Goal: Task Accomplishment & Management: Manage account settings

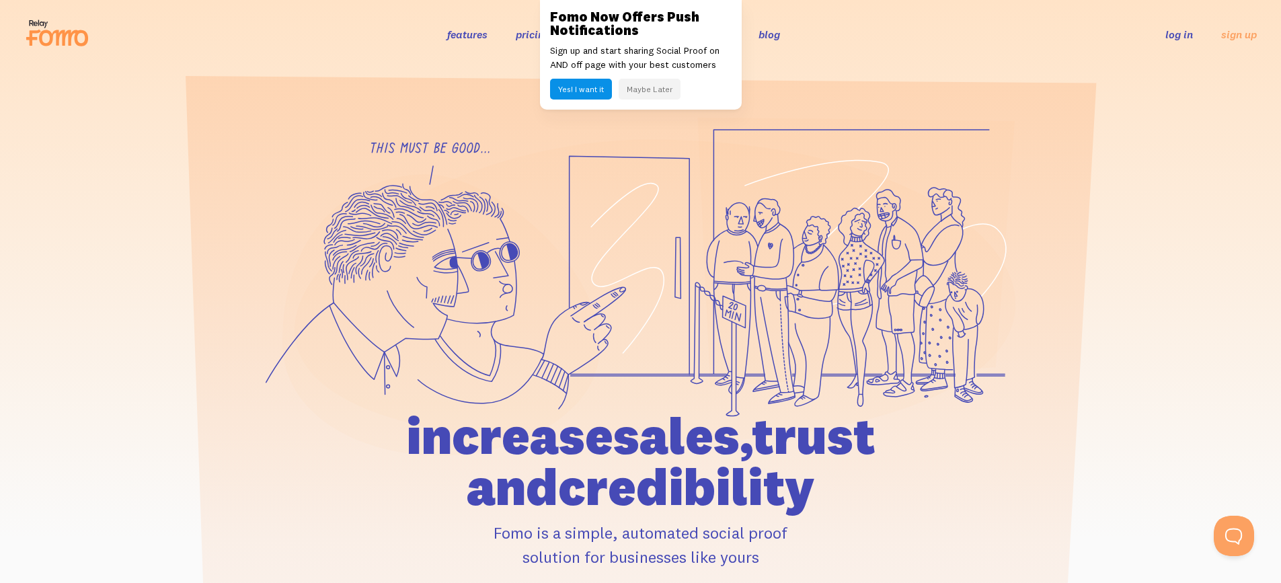
click at [1180, 29] on link "log in" at bounding box center [1180, 34] width 28 height 13
click at [1180, 33] on link "log in" at bounding box center [1180, 34] width 28 height 13
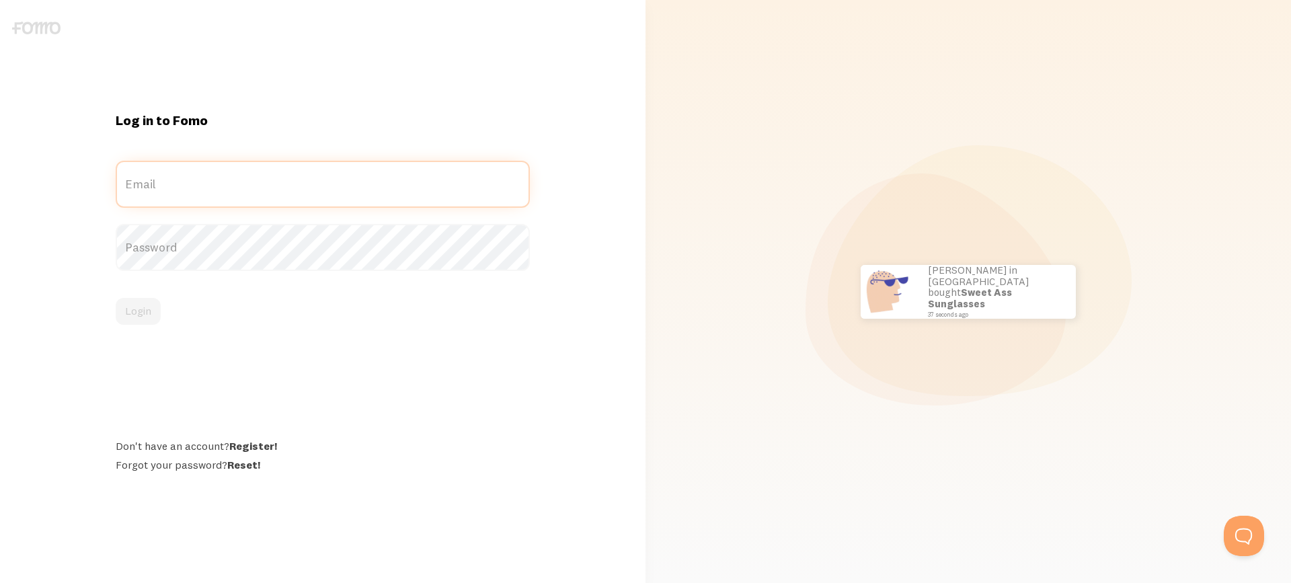
type input "sam@hpagroup.com.au"
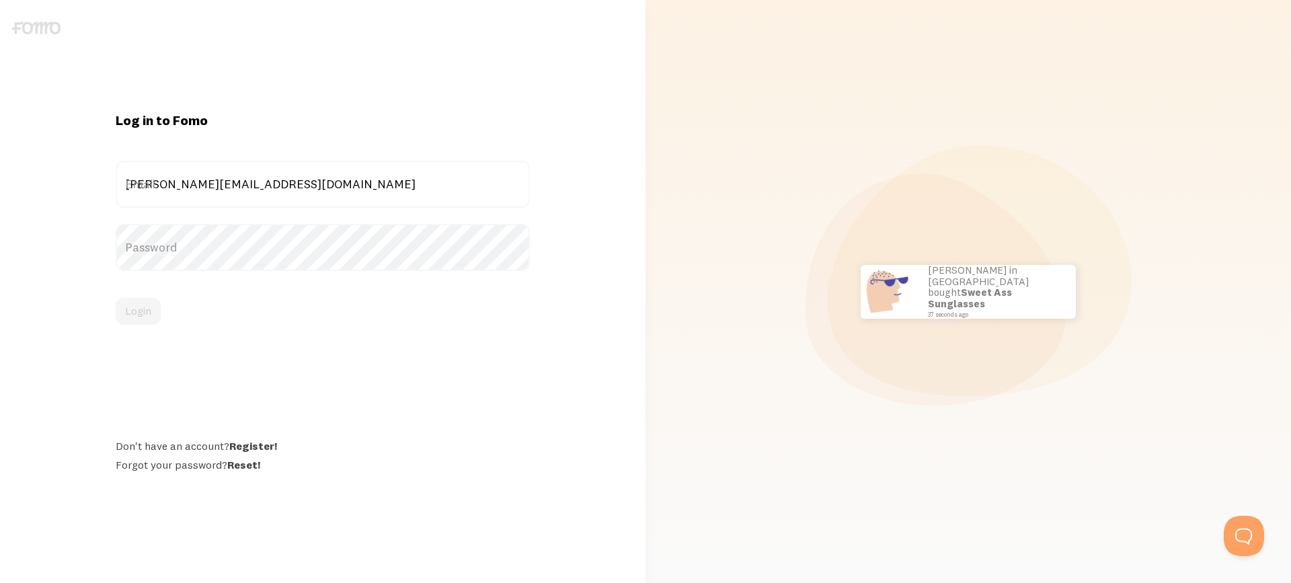
click at [186, 245] on label "Password" at bounding box center [323, 247] width 414 height 47
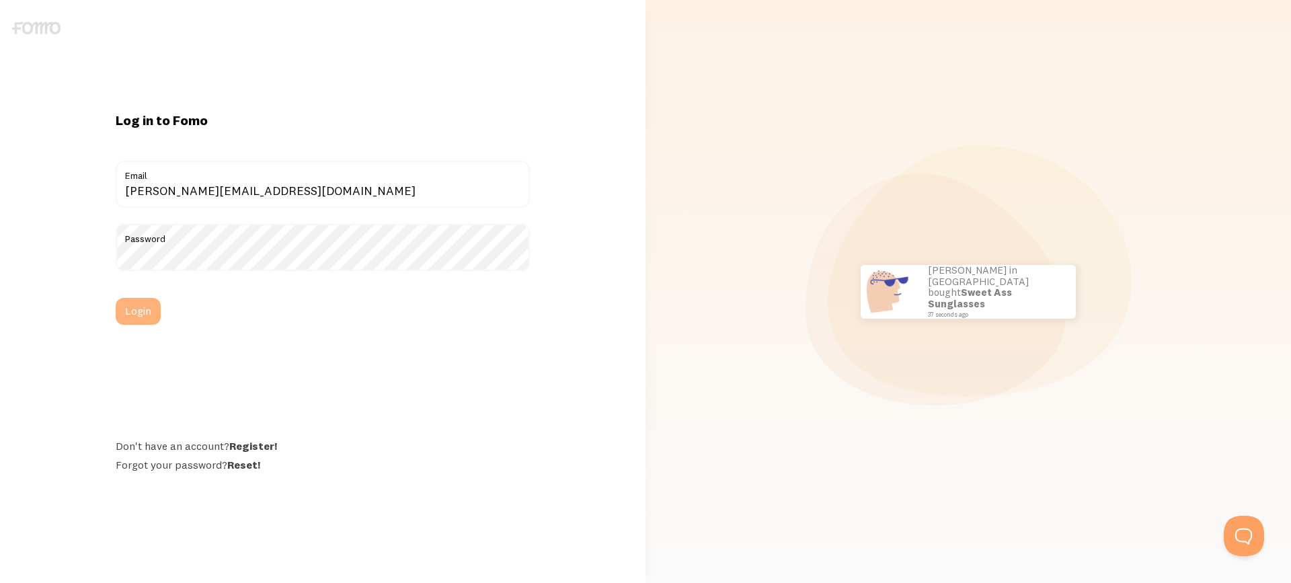
click at [147, 309] on button "Login" at bounding box center [138, 311] width 45 height 27
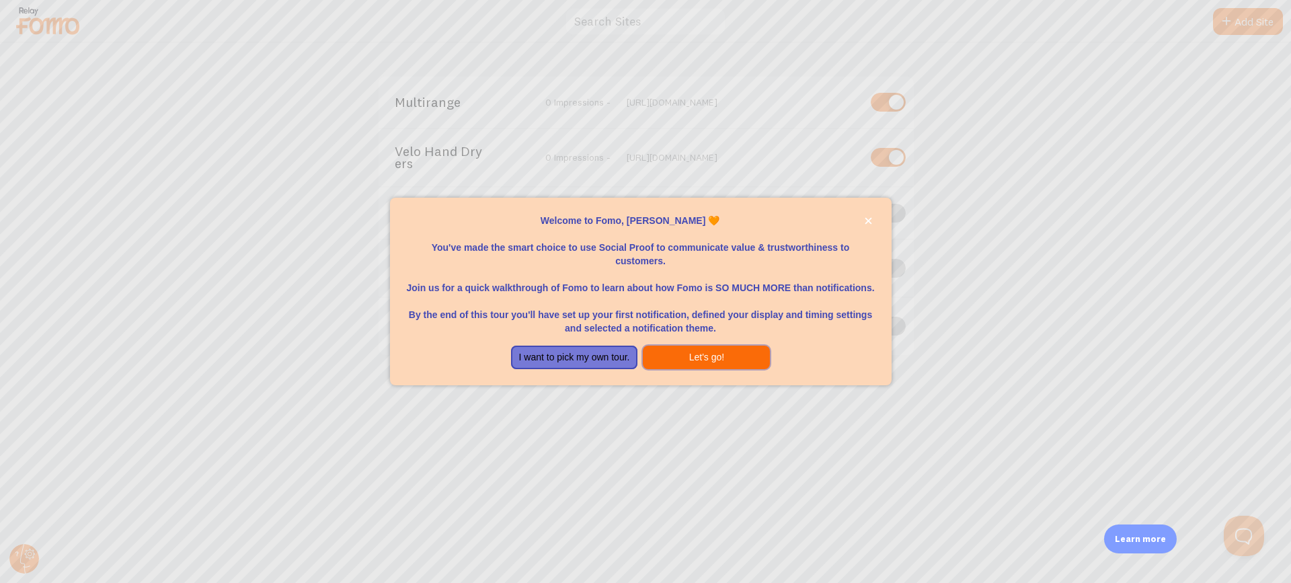
click at [686, 363] on button "Let's go!" at bounding box center [706, 358] width 127 height 24
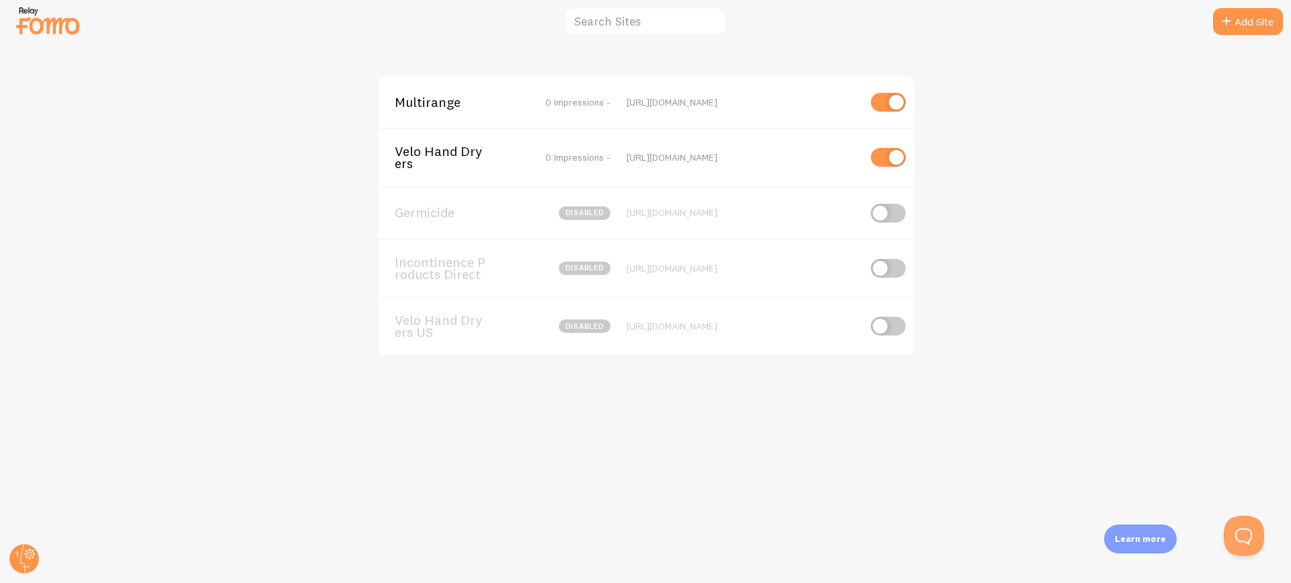
click at [480, 182] on div "Velo Hand Dryers 0 Impressions - https://www.velohanddryers.com.au" at bounding box center [646, 157] width 535 height 59
click at [425, 155] on span "Velo Hand Dryers" at bounding box center [449, 157] width 108 height 25
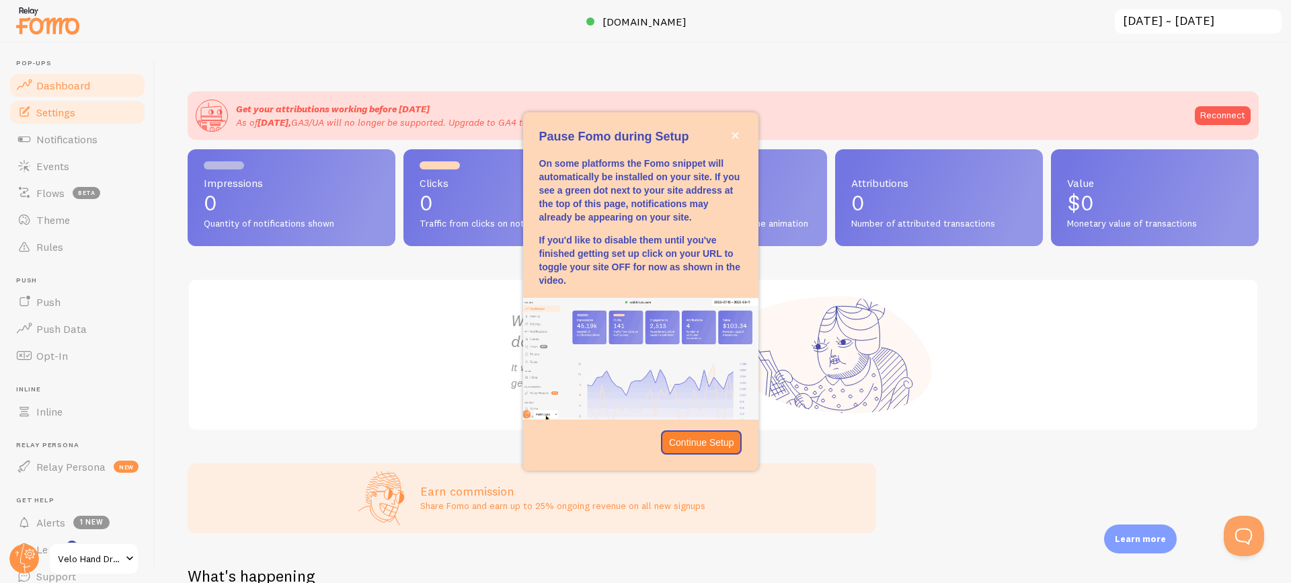
click at [71, 120] on link "Settings" at bounding box center [77, 112] width 139 height 27
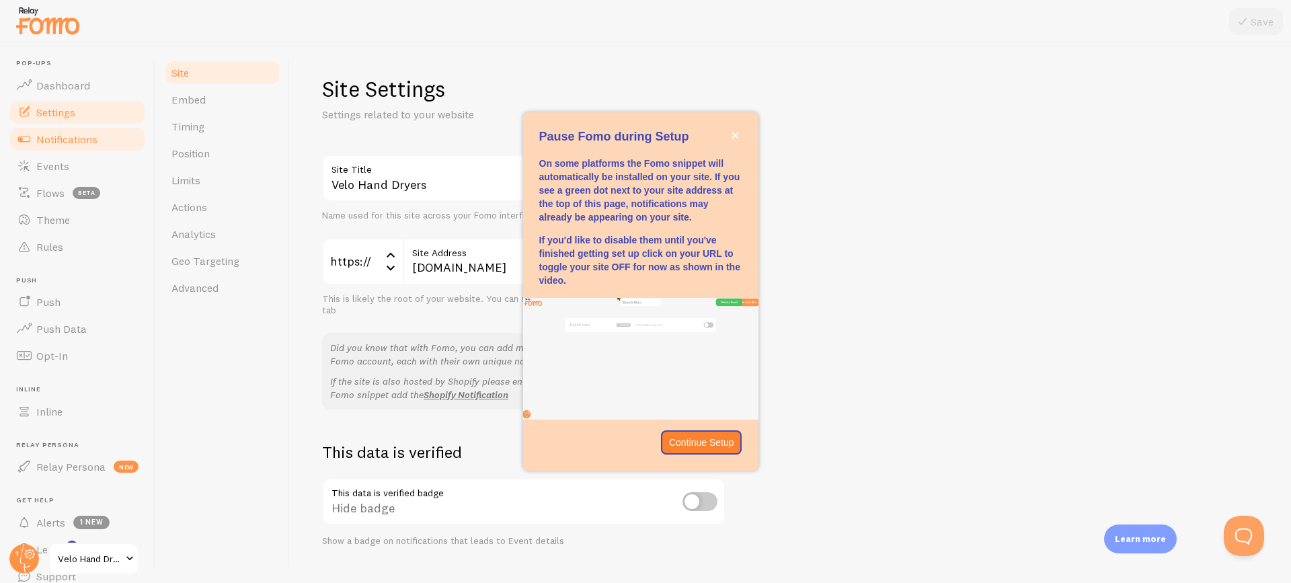
click at [71, 138] on span "Notifications" at bounding box center [66, 139] width 61 height 13
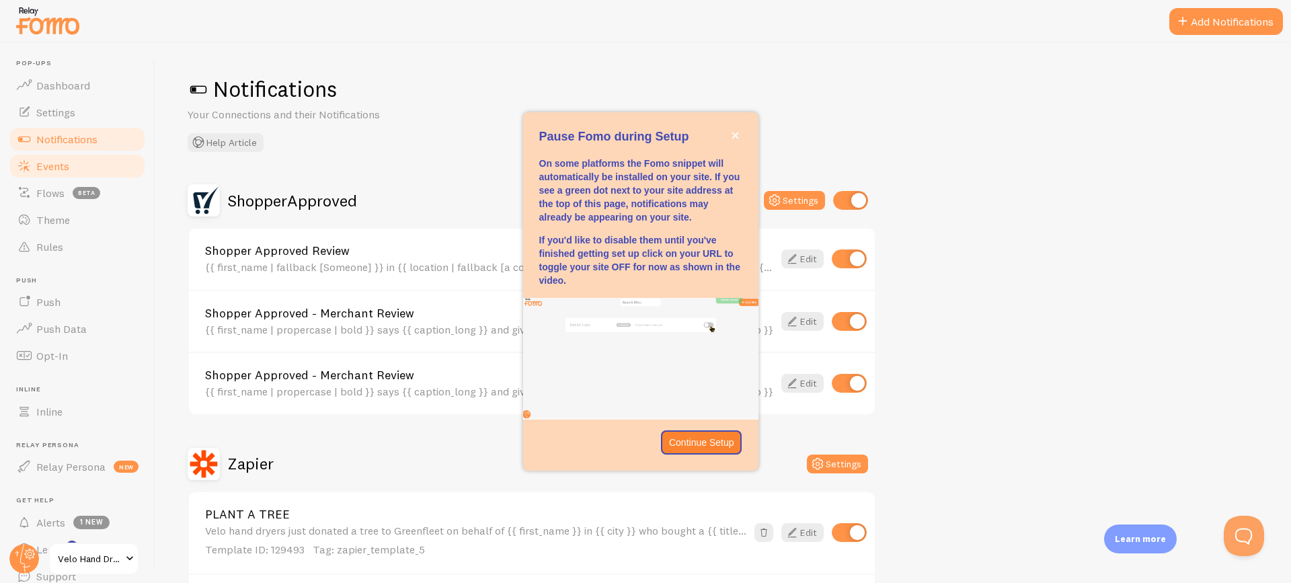
click at [61, 166] on span "Events" at bounding box center [52, 165] width 33 height 13
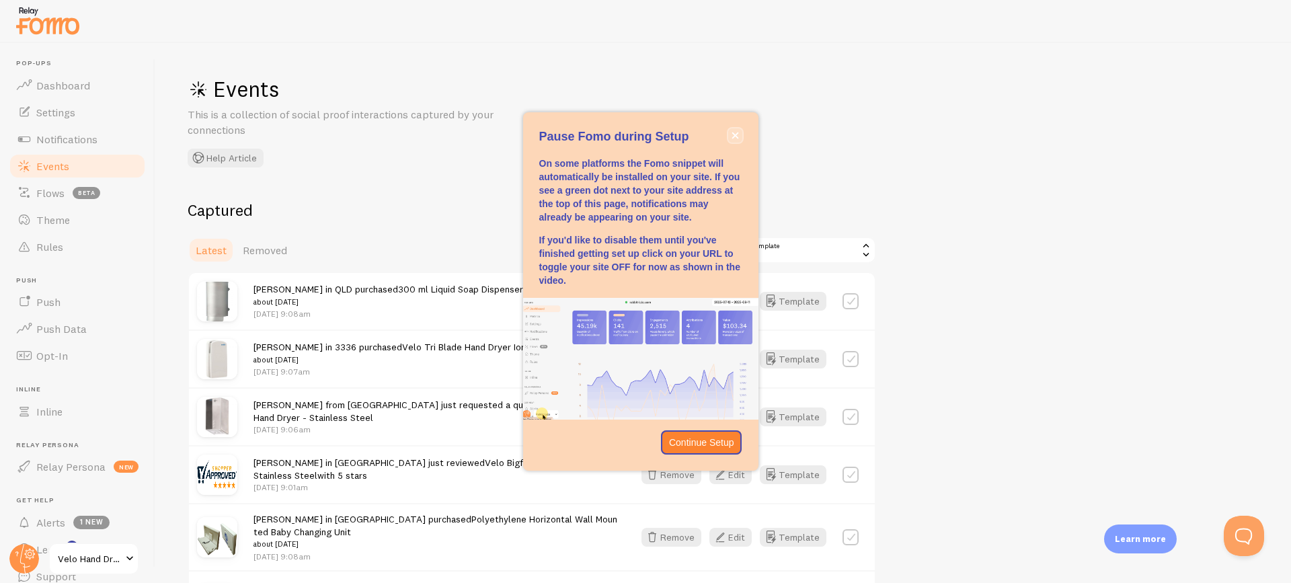
click at [736, 138] on icon "close," at bounding box center [735, 135] width 7 height 7
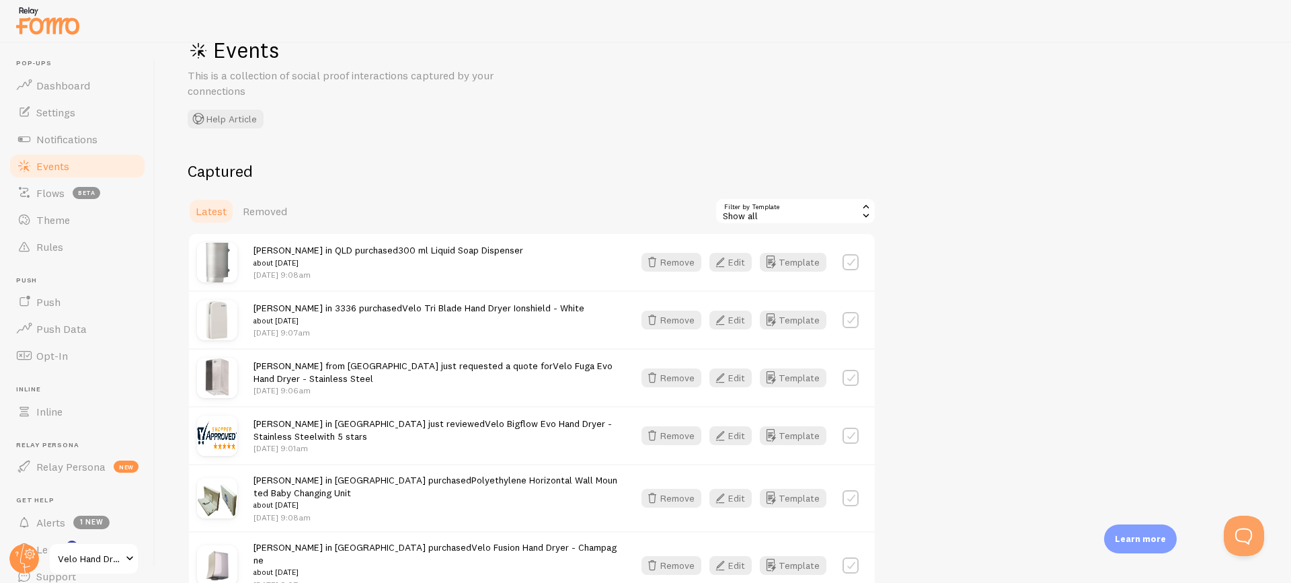
scroll to position [19, 0]
